Goal: Task Accomplishment & Management: Use online tool/utility

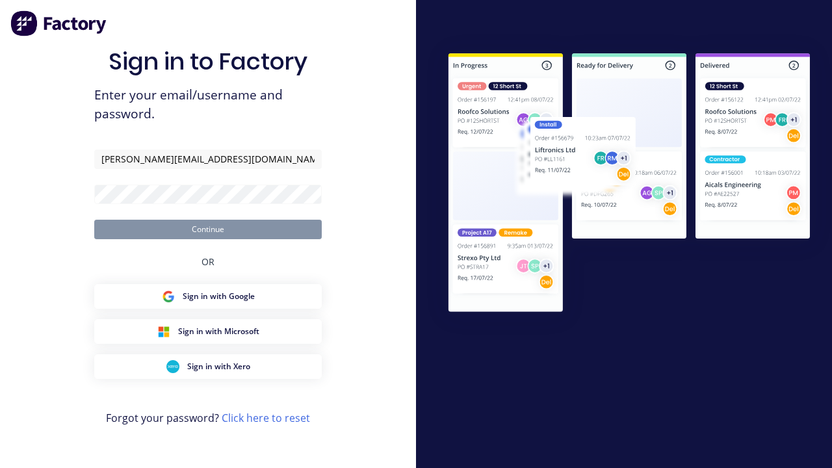
type input "[PERSON_NAME][EMAIL_ADDRESS][DOMAIN_NAME]"
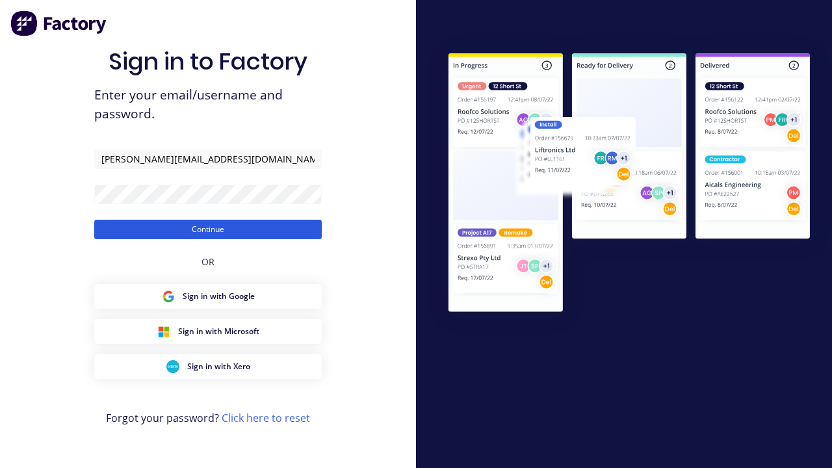
click at [208, 229] on button "Continue" at bounding box center [208, 230] width 228 height 20
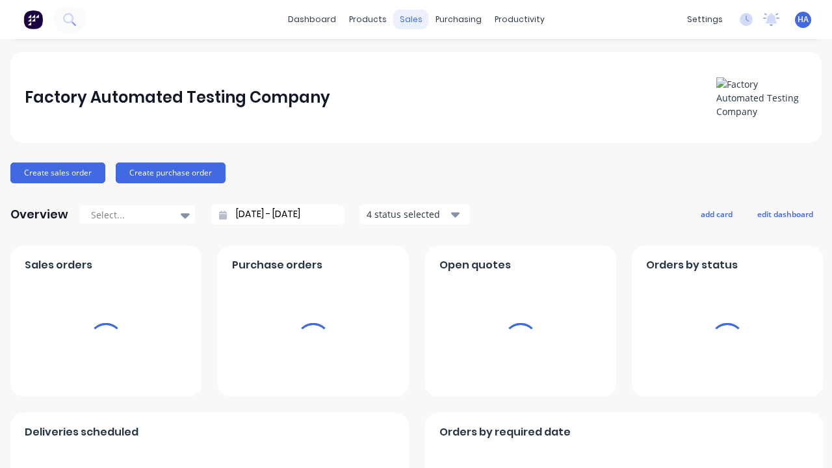
click at [411, 20] on div "sales" at bounding box center [411, 20] width 36 height 20
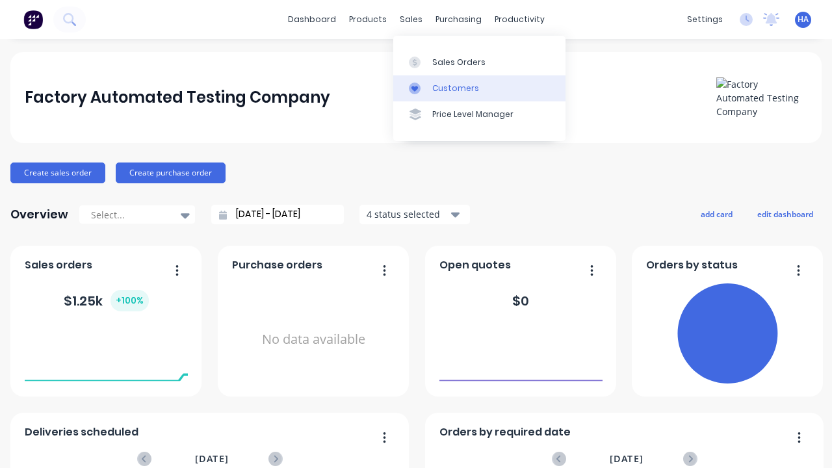
click at [479, 88] on link "Customers" at bounding box center [479, 88] width 172 height 26
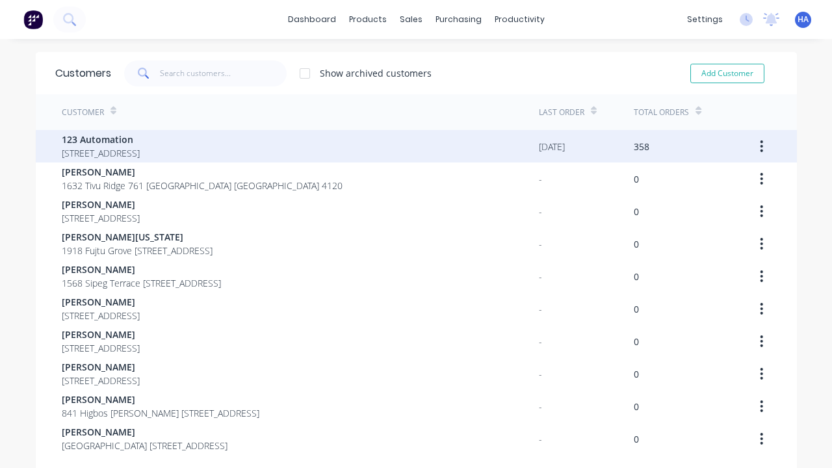
click at [140, 139] on span "123 Automation" at bounding box center [101, 140] width 78 height 14
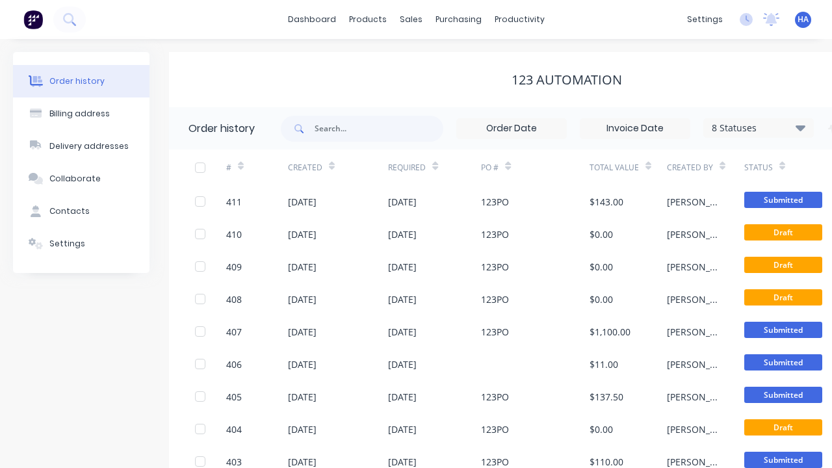
scroll to position [0, 133]
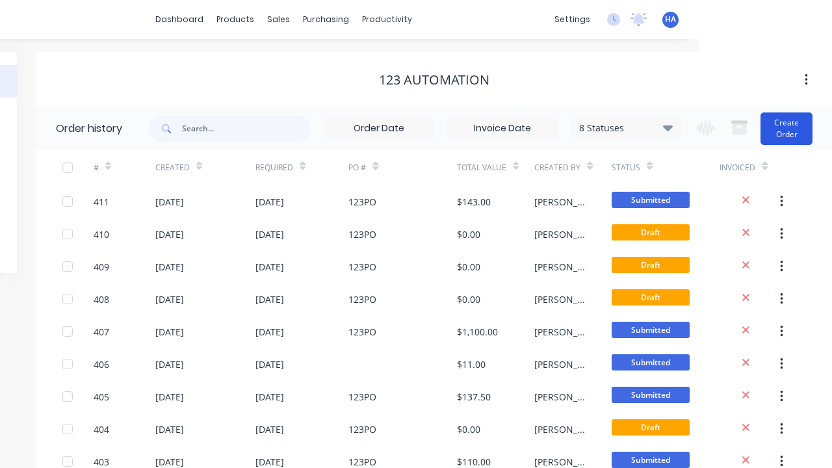
click at [787, 128] on button "Create Order" at bounding box center [787, 128] width 52 height 33
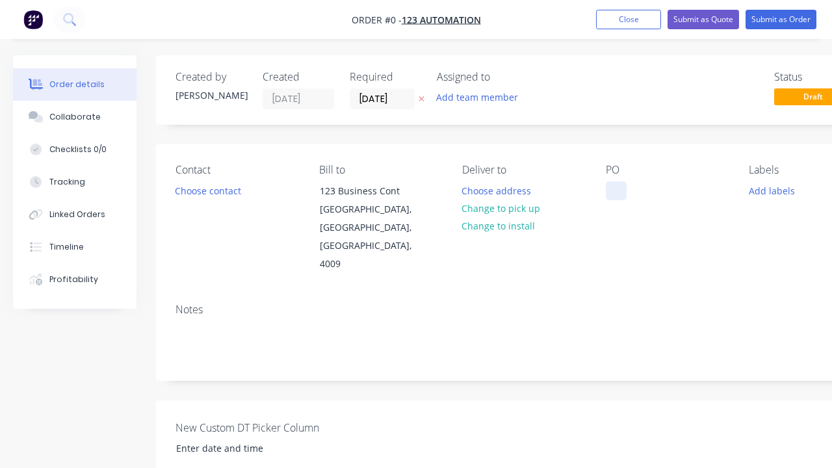
click at [616, 190] on div at bounding box center [616, 190] width 21 height 19
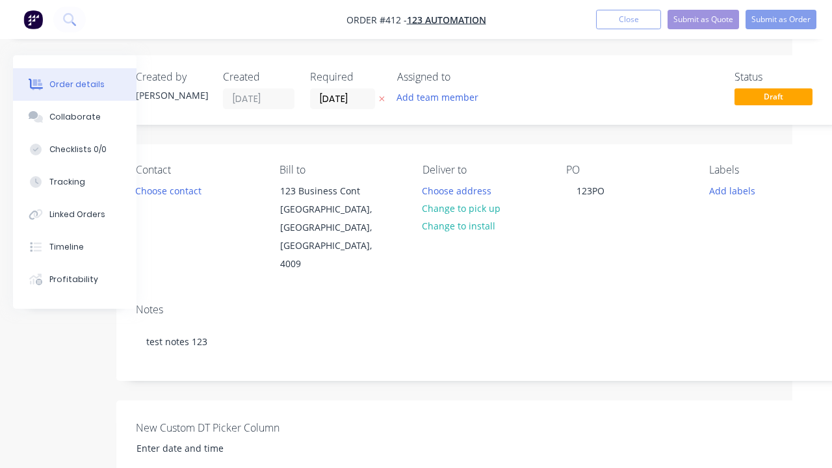
scroll to position [73, 40]
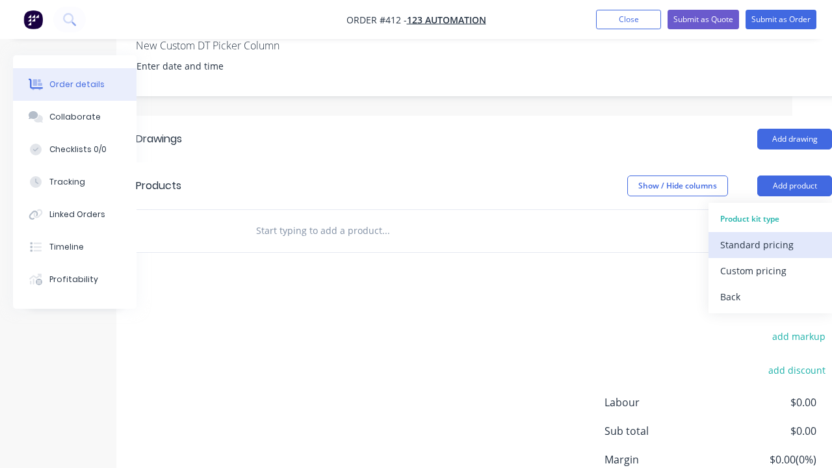
click at [770, 235] on div "Standard pricing" at bounding box center [770, 244] width 100 height 19
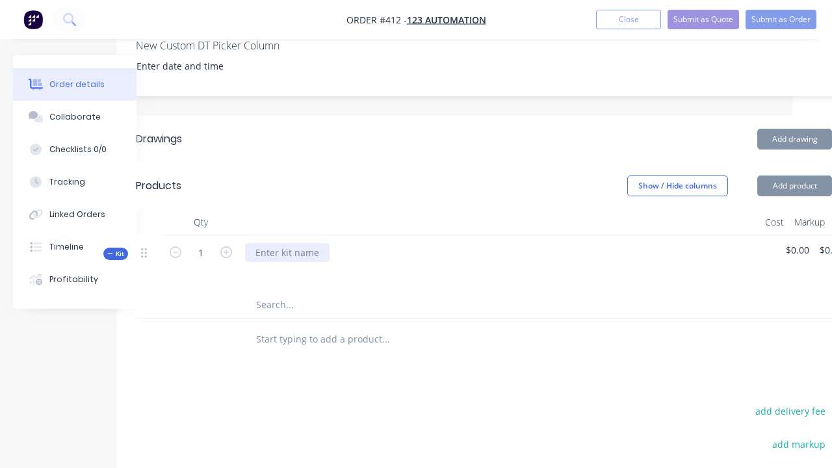
click at [287, 243] on div at bounding box center [287, 252] width 85 height 19
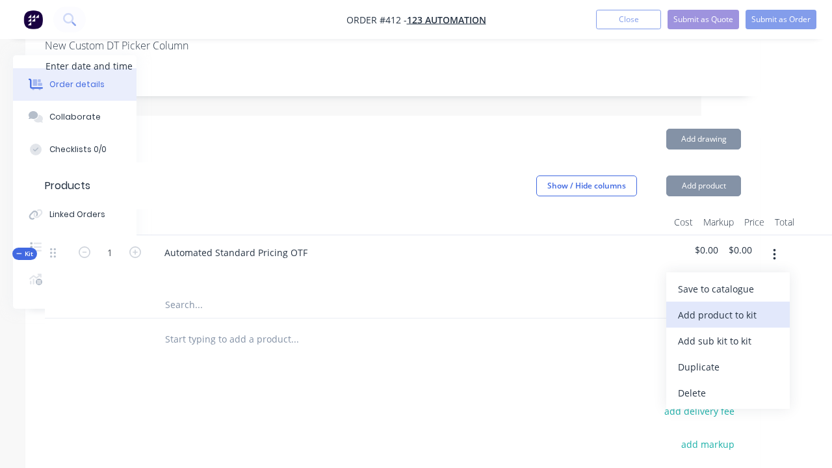
click at [728, 306] on div "Add product to kit" at bounding box center [728, 315] width 100 height 19
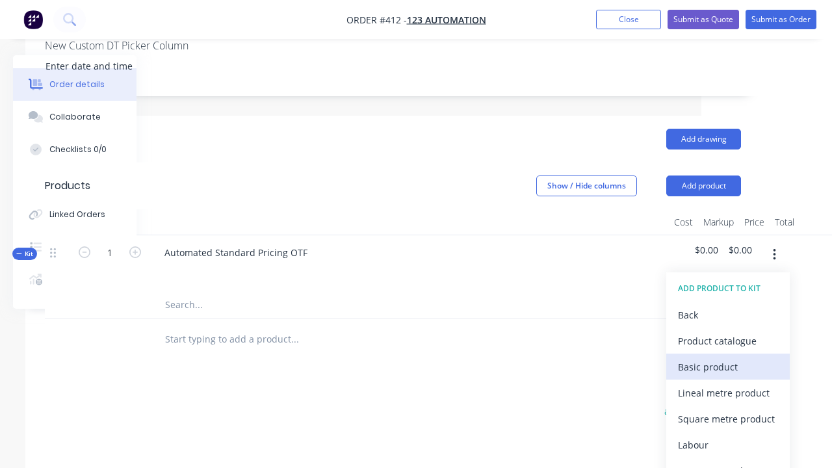
click at [728, 358] on div "Basic product" at bounding box center [728, 367] width 100 height 19
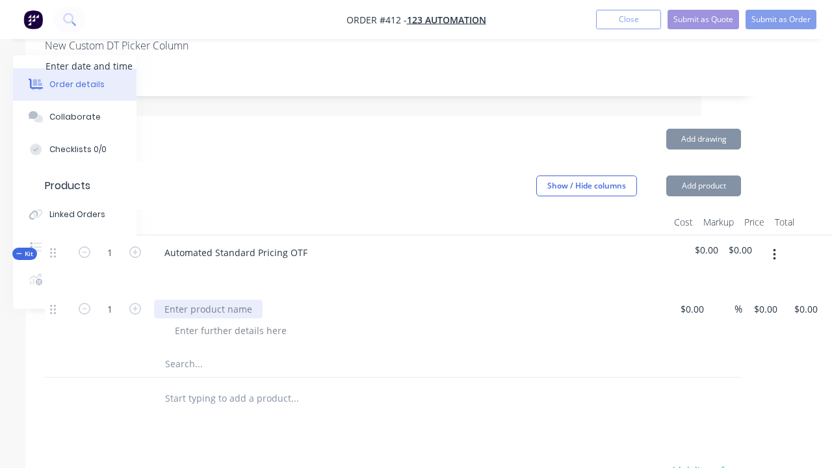
click at [208, 300] on div at bounding box center [208, 309] width 109 height 19
click at [231, 321] on div at bounding box center [230, 330] width 133 height 19
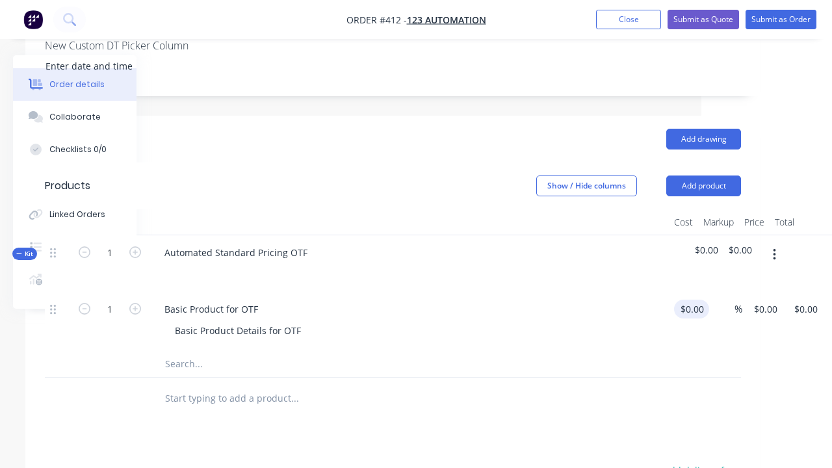
click at [694, 292] on div "1 Basic Product for OTF Basic Product Details for OTF $0.00 $0.00 % $0.00 $0.00…" at bounding box center [393, 321] width 696 height 59
click at [719, 292] on div "%" at bounding box center [718, 321] width 33 height 59
type input "$100.00"
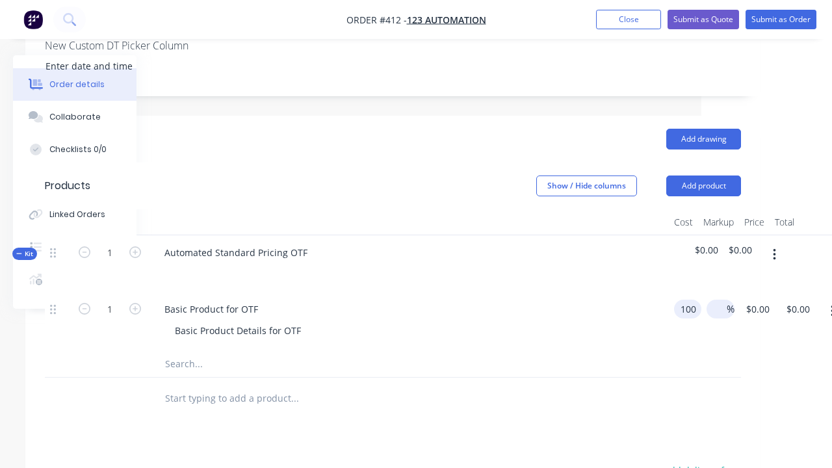
type input "$100.00"
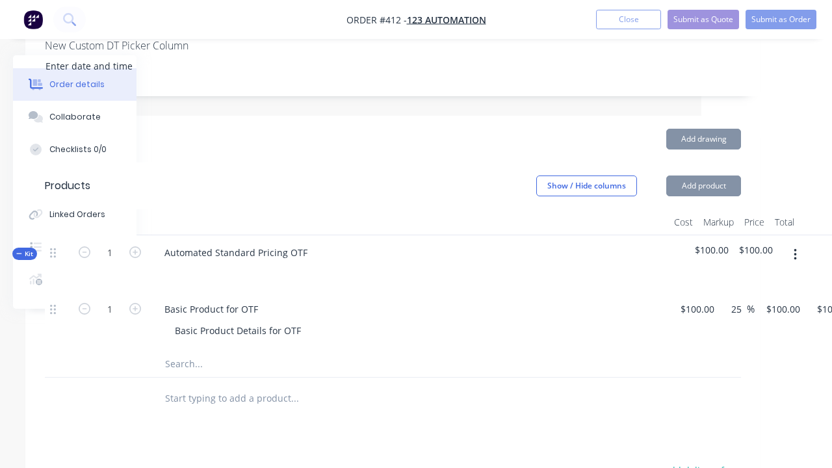
type input "25"
click at [795, 249] on icon "button" at bounding box center [795, 255] width 3 height 12
type input "$125.00"
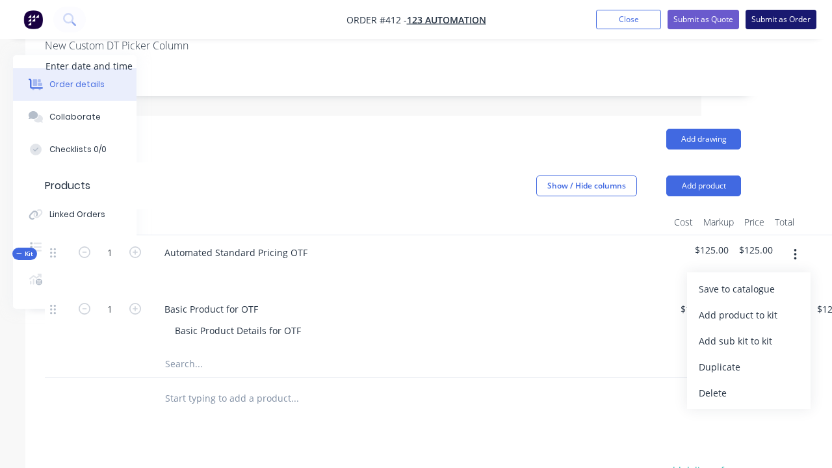
click at [781, 20] on button "Submit as Order" at bounding box center [781, 20] width 71 height 20
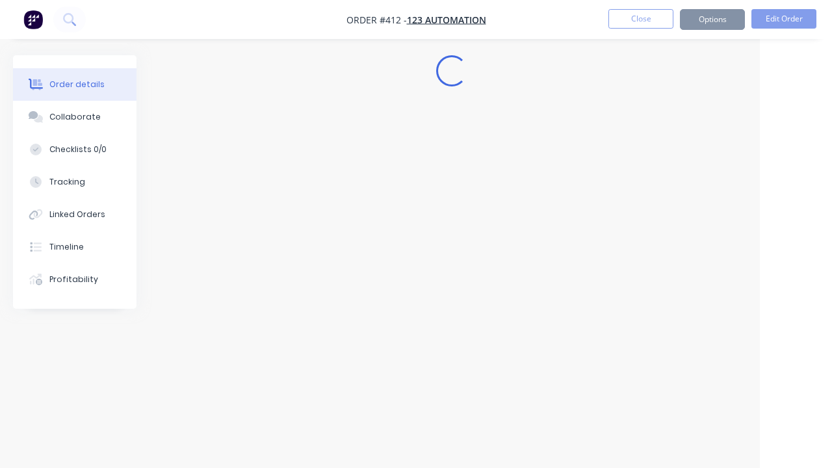
scroll to position [0, 72]
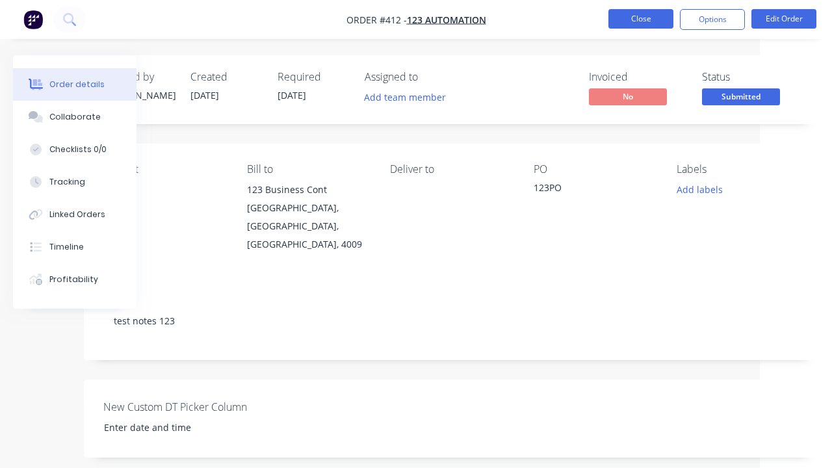
click at [641, 19] on button "Close" at bounding box center [641, 19] width 65 height 20
